Goal: Complete application form

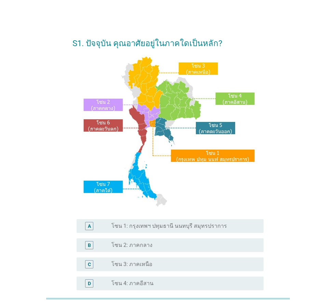
scroll to position [34, 0]
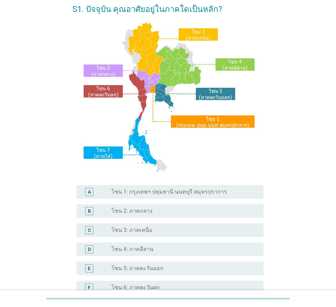
click at [199, 194] on label "โซน 1: กรุงเทพฯ ปทุมธานี นนทบุรี สมุทรปราการ" at bounding box center [168, 192] width 115 height 7
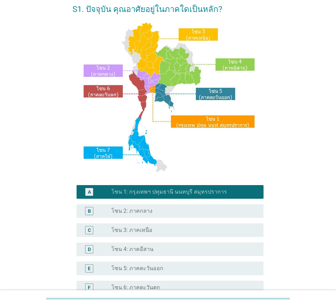
scroll to position [128, 0]
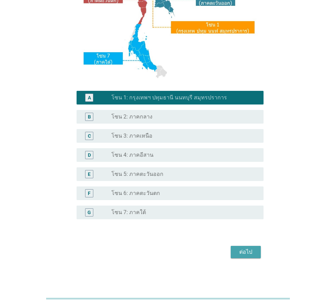
click at [246, 249] on div "ต่อไป" at bounding box center [245, 252] width 19 height 8
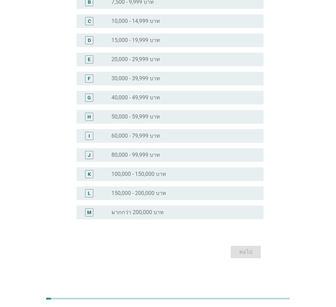
scroll to position [0, 0]
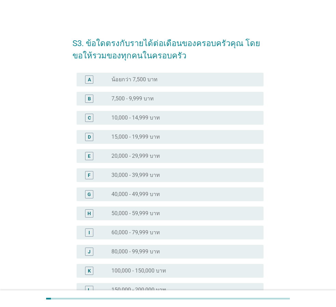
click at [155, 180] on div "F radio_button_unchecked 30,000 - 39,999 บาท" at bounding box center [170, 175] width 187 height 14
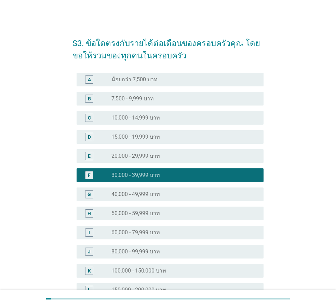
scroll to position [97, 0]
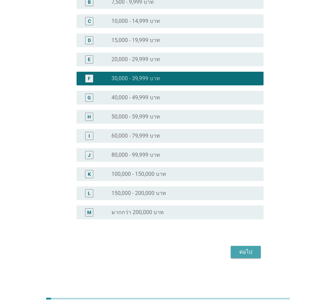
click at [244, 255] on div "ต่อไป" at bounding box center [245, 252] width 19 height 8
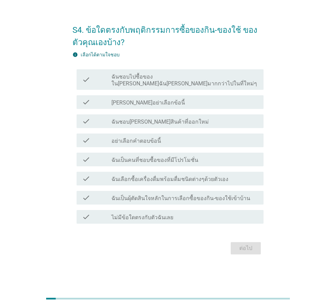
scroll to position [0, 0]
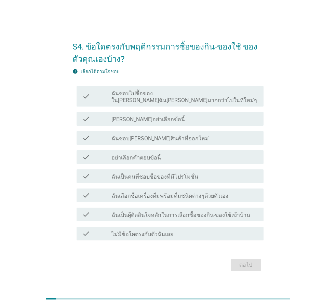
click at [163, 135] on label "ฉันชอบ[PERSON_NAME]สินค้าที่ออกใหม่" at bounding box center [159, 138] width 97 height 7
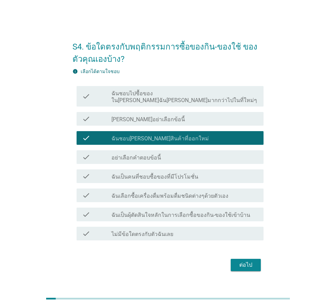
click at [144, 176] on label "ฉันเป็นคนที่ชอบซื้อของที่มีโปรโมชั่น" at bounding box center [154, 176] width 87 height 7
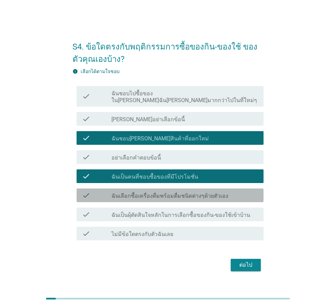
click at [166, 194] on label "ฉันเลือกซื้อเครื่องดื่มพร้อมดื่มชนิดต่างๆด้วยตัวเอง" at bounding box center [169, 196] width 117 height 7
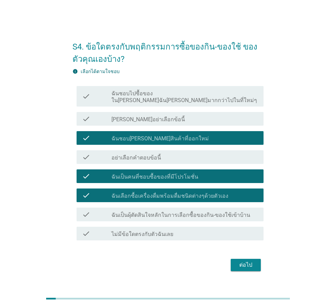
click at [149, 213] on label "ฉันเป็นผุ้ตัดสินใจหลักในการเลือกซื้อของกิน-ของใช้เข้าบ้าน" at bounding box center [180, 215] width 139 height 7
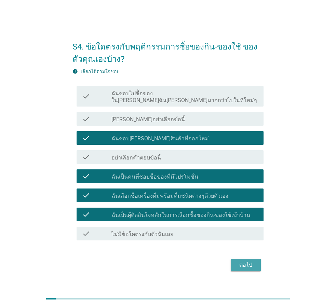
click at [248, 261] on div "ต่อไป" at bounding box center [245, 265] width 19 height 8
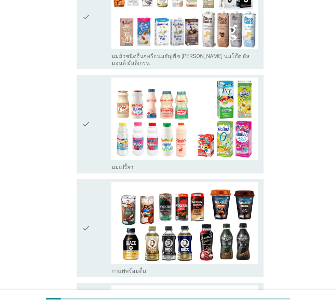
scroll to position [546, 0]
